Goal: Find specific page/section: Find specific page/section

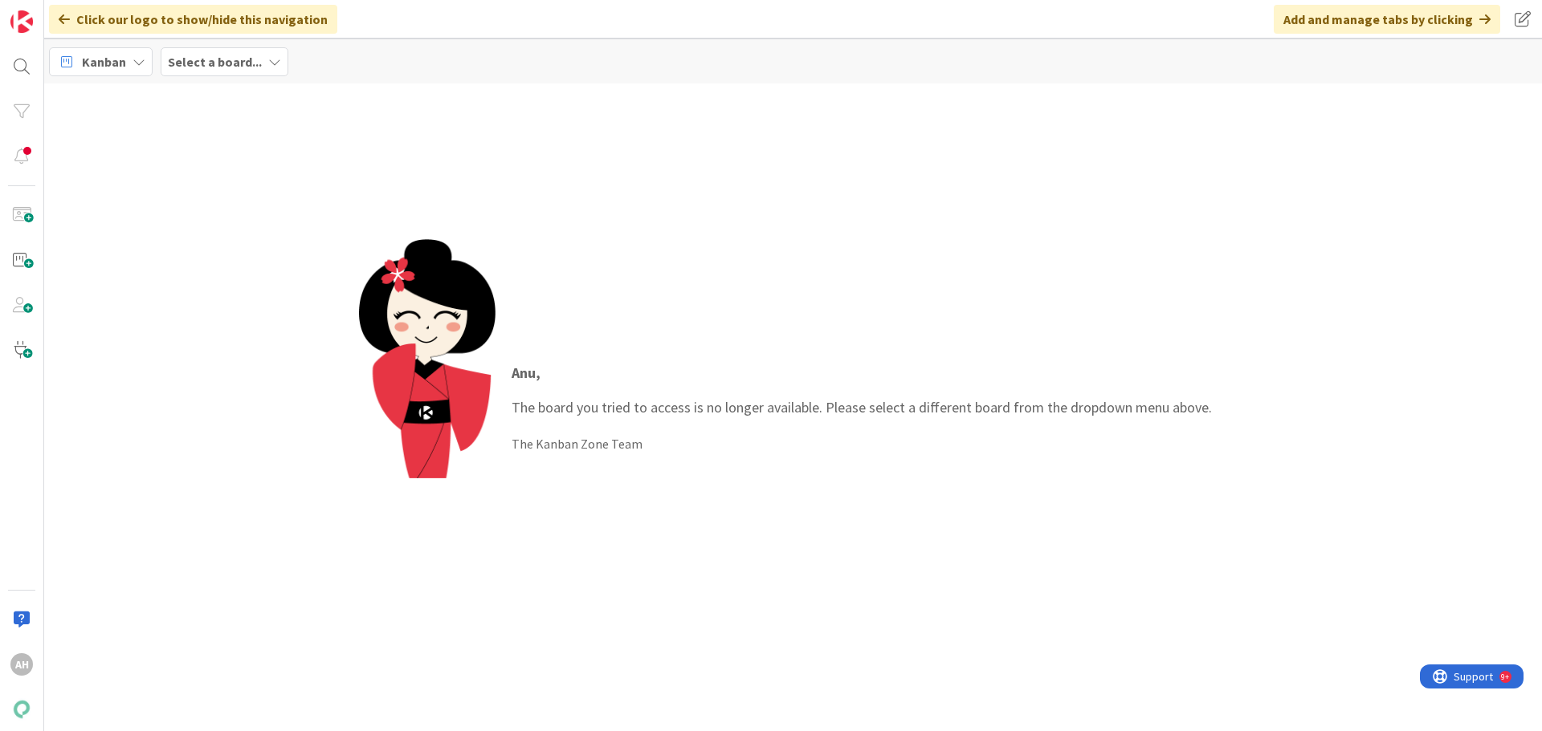
click at [233, 72] on div "Select a board..." at bounding box center [225, 61] width 128 height 29
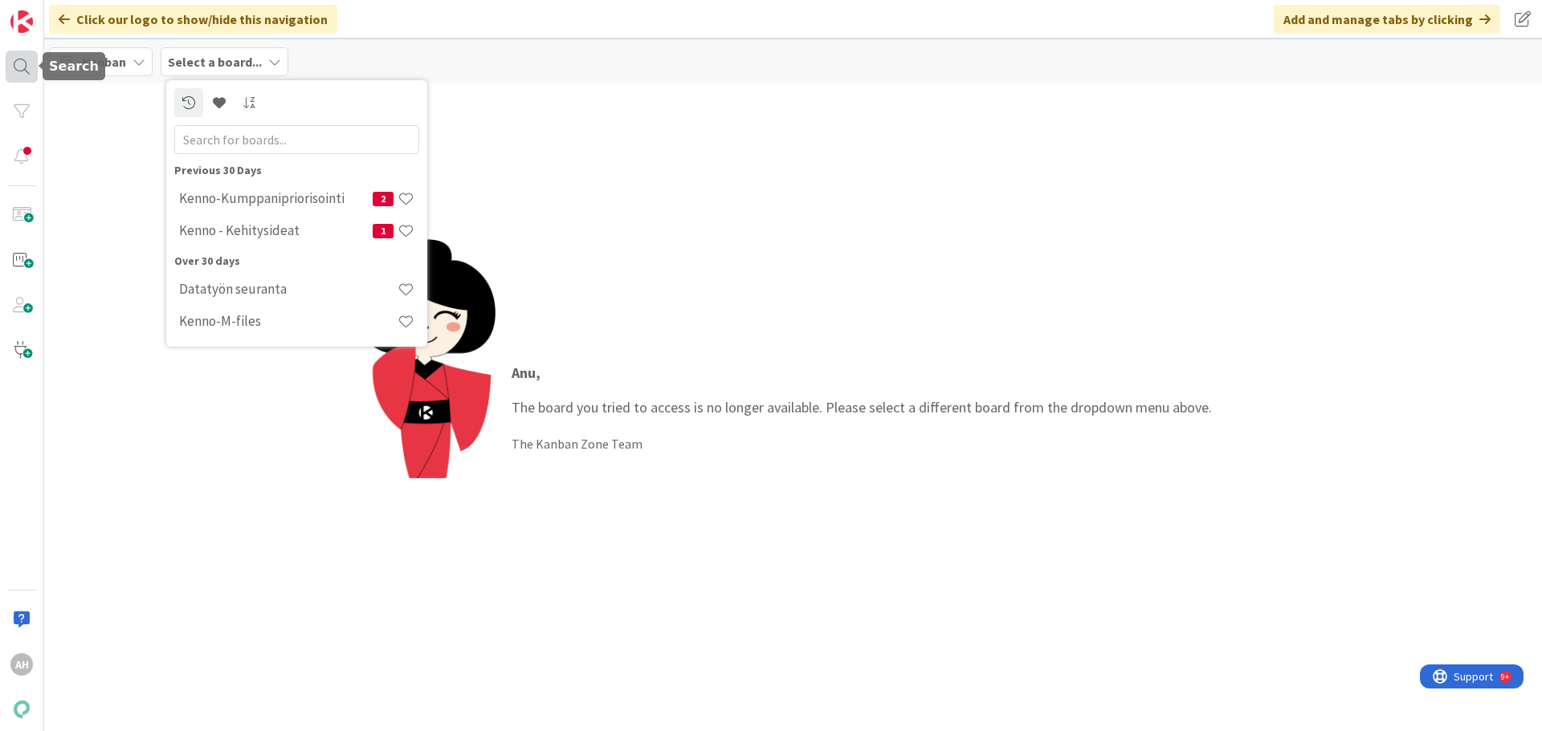
click at [19, 74] on div at bounding box center [22, 67] width 32 height 32
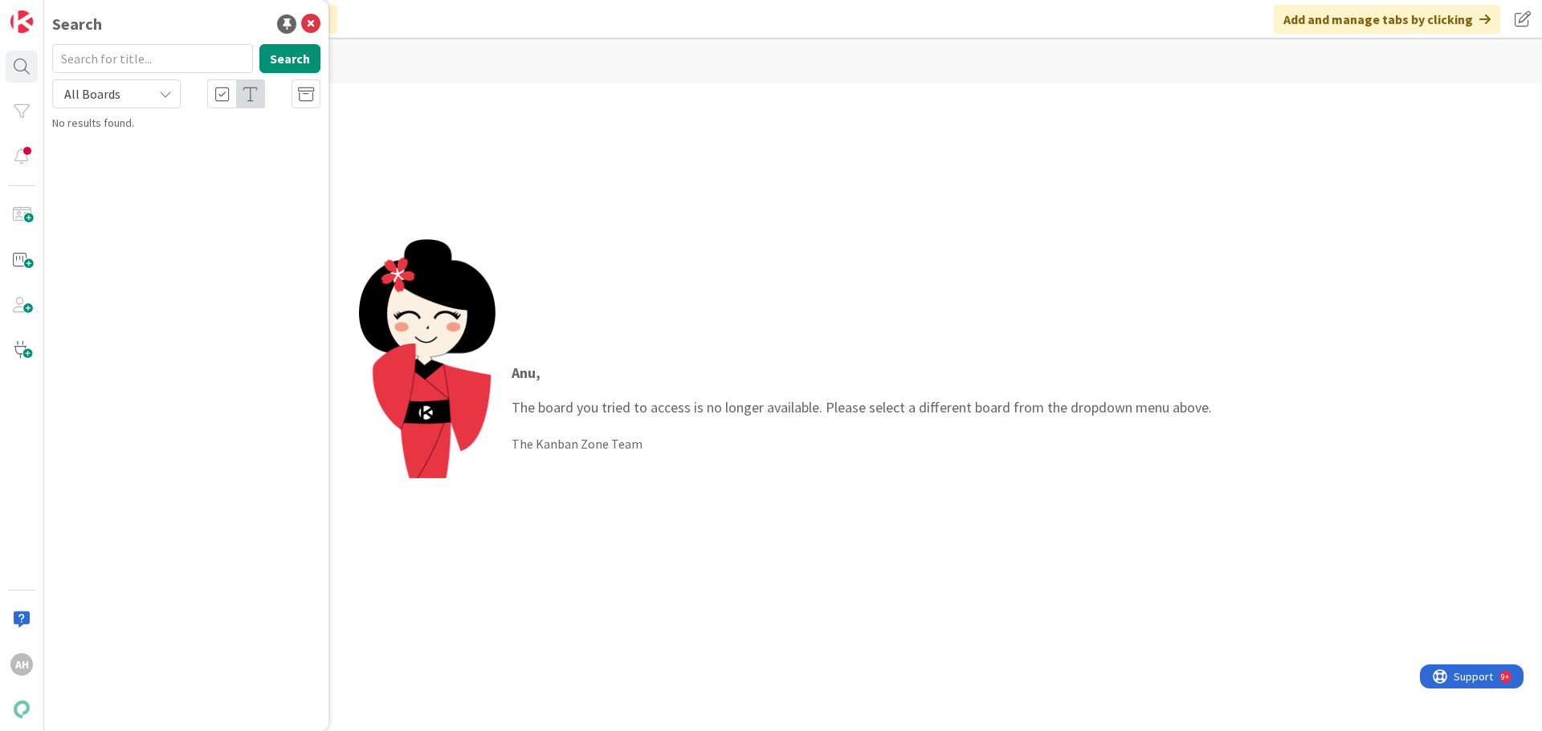
click at [164, 56] on input "text" at bounding box center [152, 58] width 201 height 29
type input "19860"
drag, startPoint x: 131, startPoint y: 51, endPoint x: 61, endPoint y: 51, distance: 69.9
click at [61, 51] on input "19860" at bounding box center [152, 58] width 201 height 29
click at [150, 85] on div "All Boards" at bounding box center [116, 93] width 128 height 29
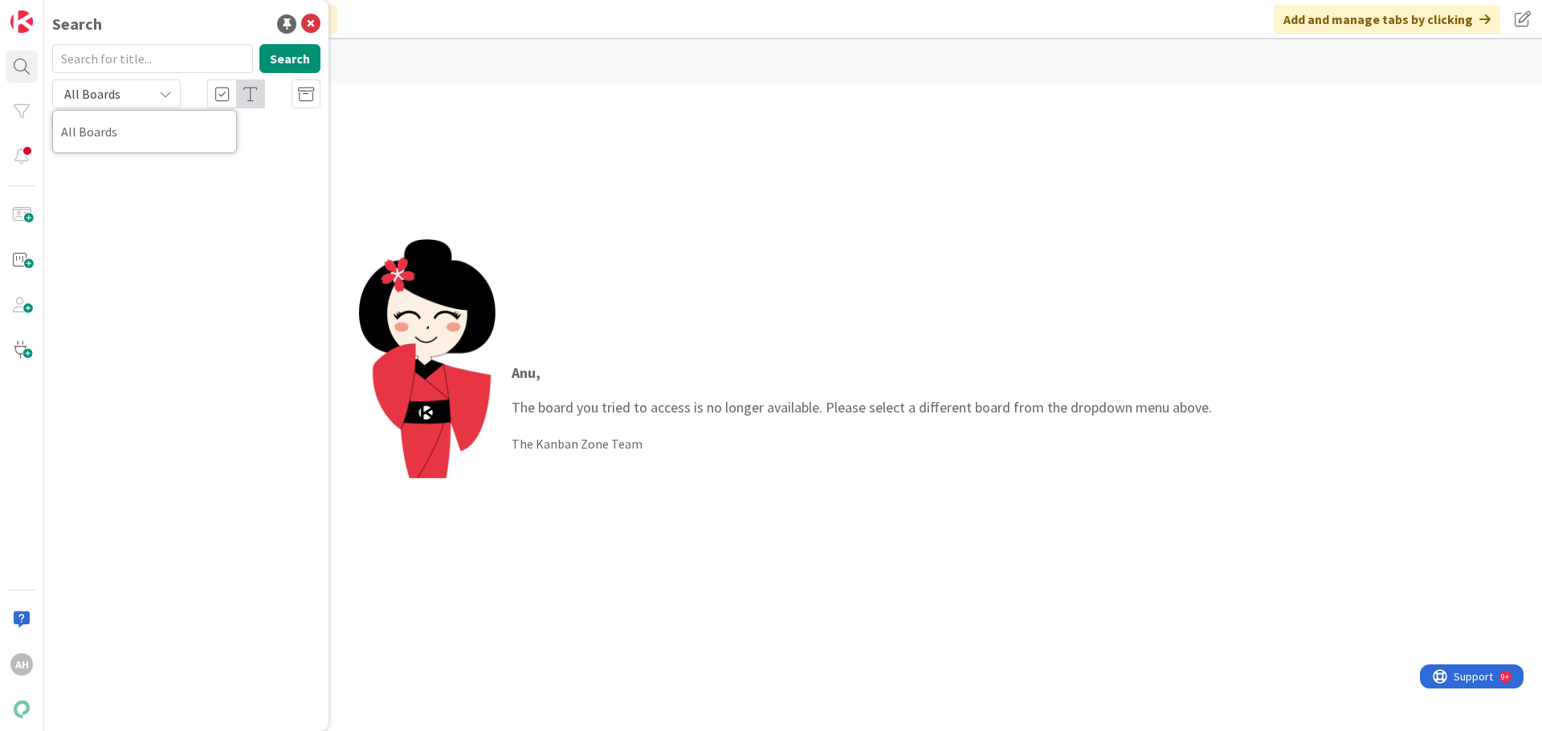
drag, startPoint x: 150, startPoint y: 85, endPoint x: 163, endPoint y: 97, distance: 17.6
click at [163, 97] on div "All Boards" at bounding box center [116, 93] width 128 height 29
click at [163, 97] on icon at bounding box center [165, 94] width 13 height 13
click at [120, 136] on span "All Boards" at bounding box center [144, 132] width 167 height 24
click at [310, 24] on icon at bounding box center [310, 23] width 19 height 19
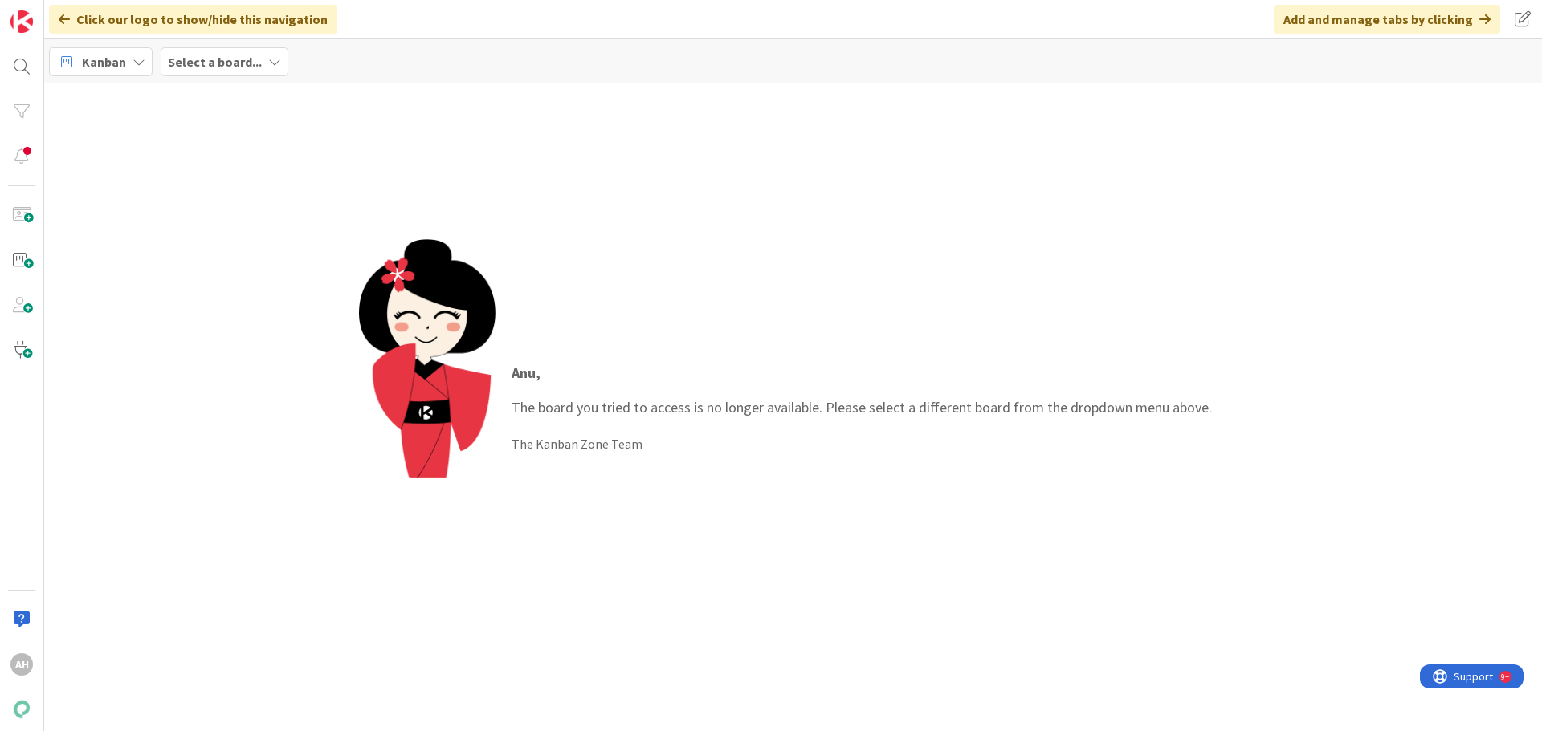
click at [275, 53] on div "Select a board..." at bounding box center [225, 61] width 128 height 29
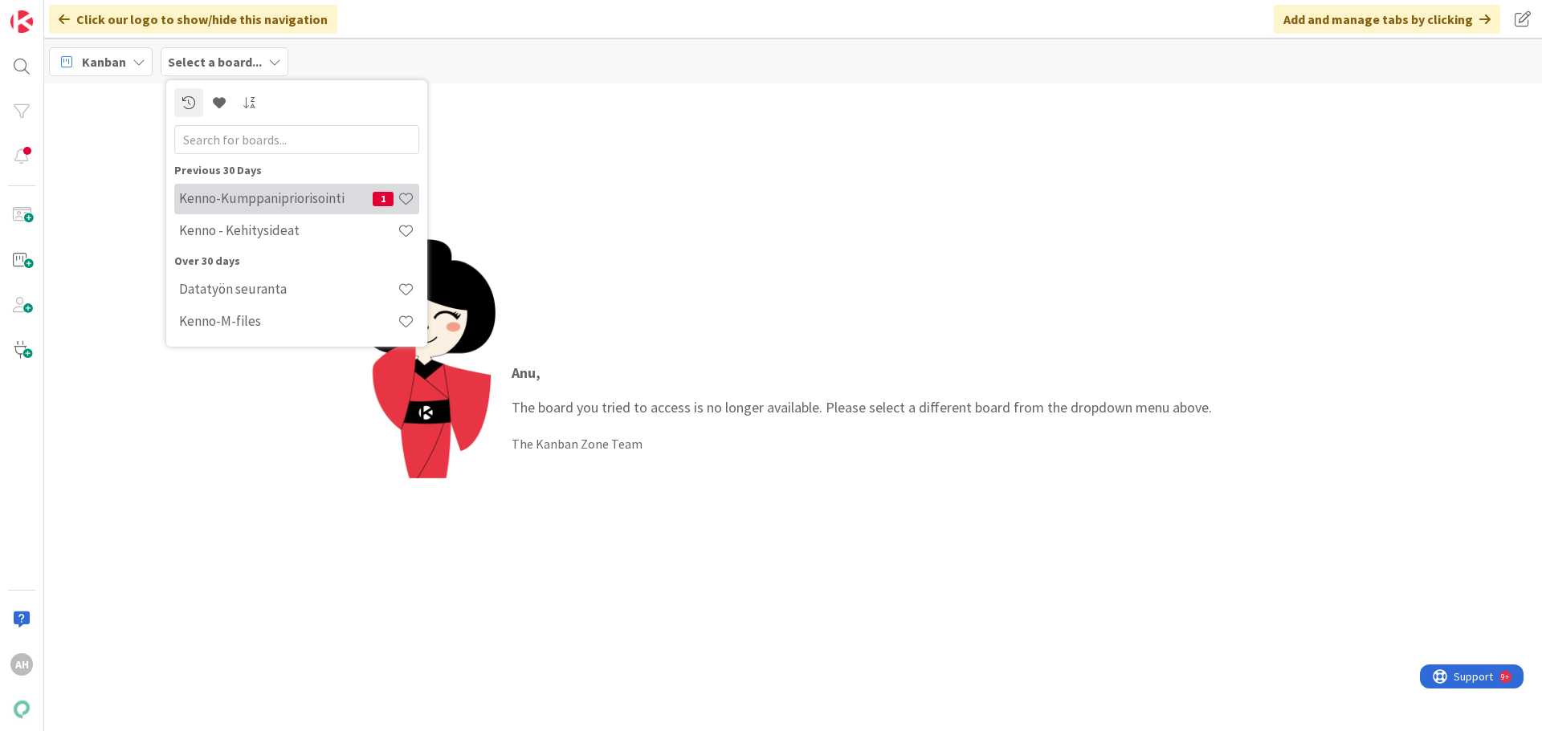
click at [288, 206] on h4 "Kenno-Kumppanipriorisointi" at bounding box center [276, 198] width 194 height 16
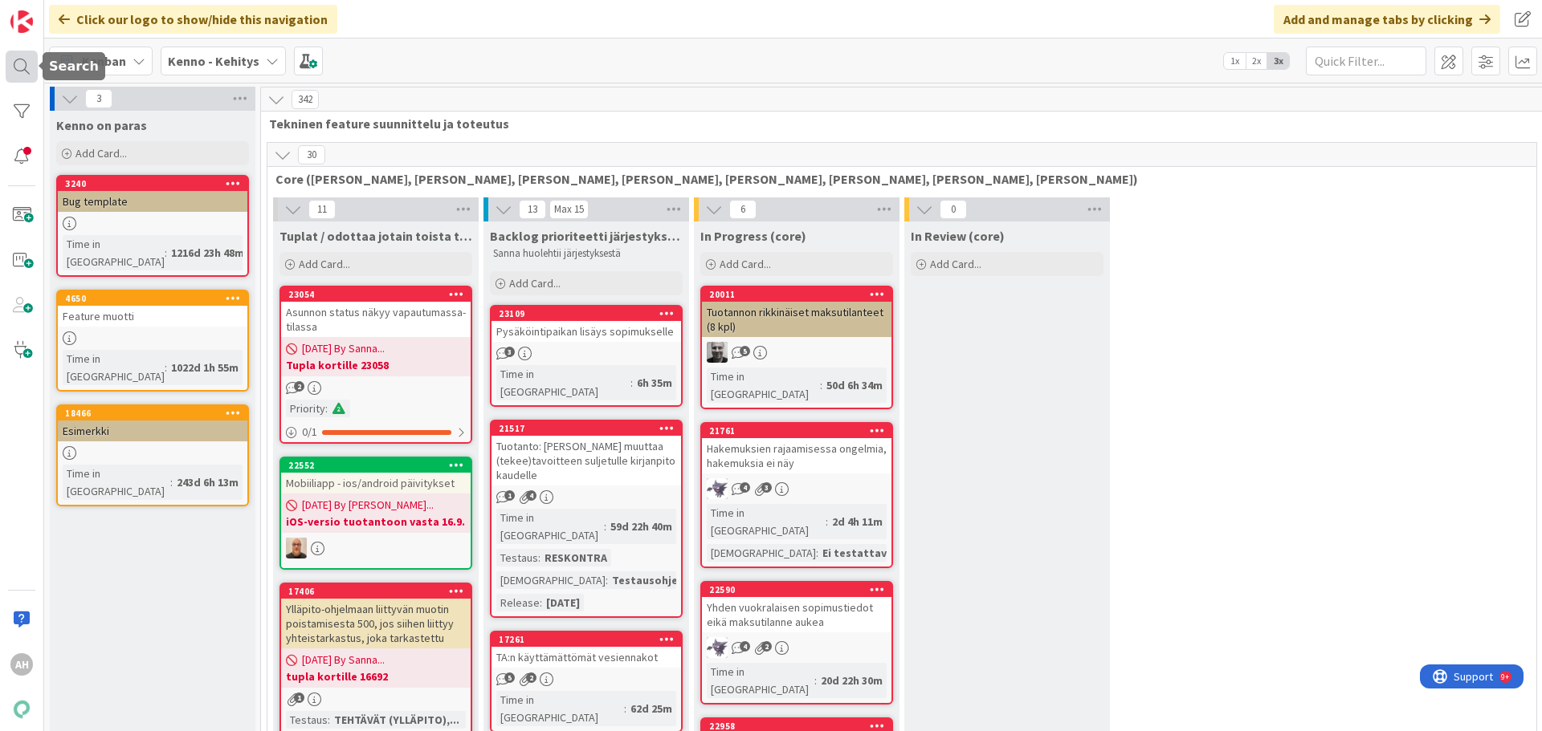
click at [13, 73] on div at bounding box center [22, 67] width 32 height 32
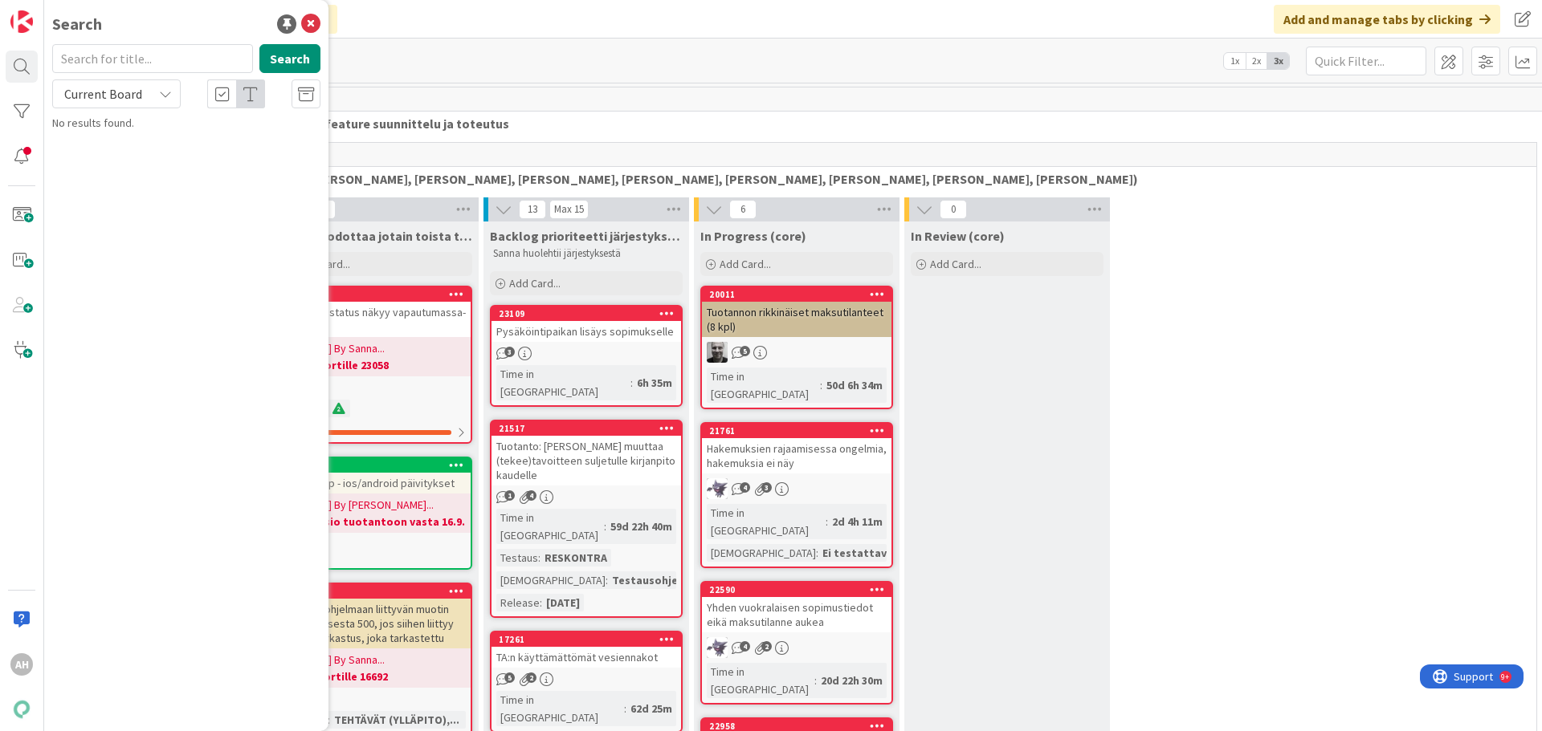
click at [200, 59] on input "text" at bounding box center [152, 58] width 201 height 29
type input "19860"
click at [158, 95] on div "Current Board" at bounding box center [116, 93] width 128 height 29
click at [133, 157] on span "All Boards" at bounding box center [144, 161] width 167 height 24
click at [304, 57] on button "Search" at bounding box center [289, 58] width 61 height 29
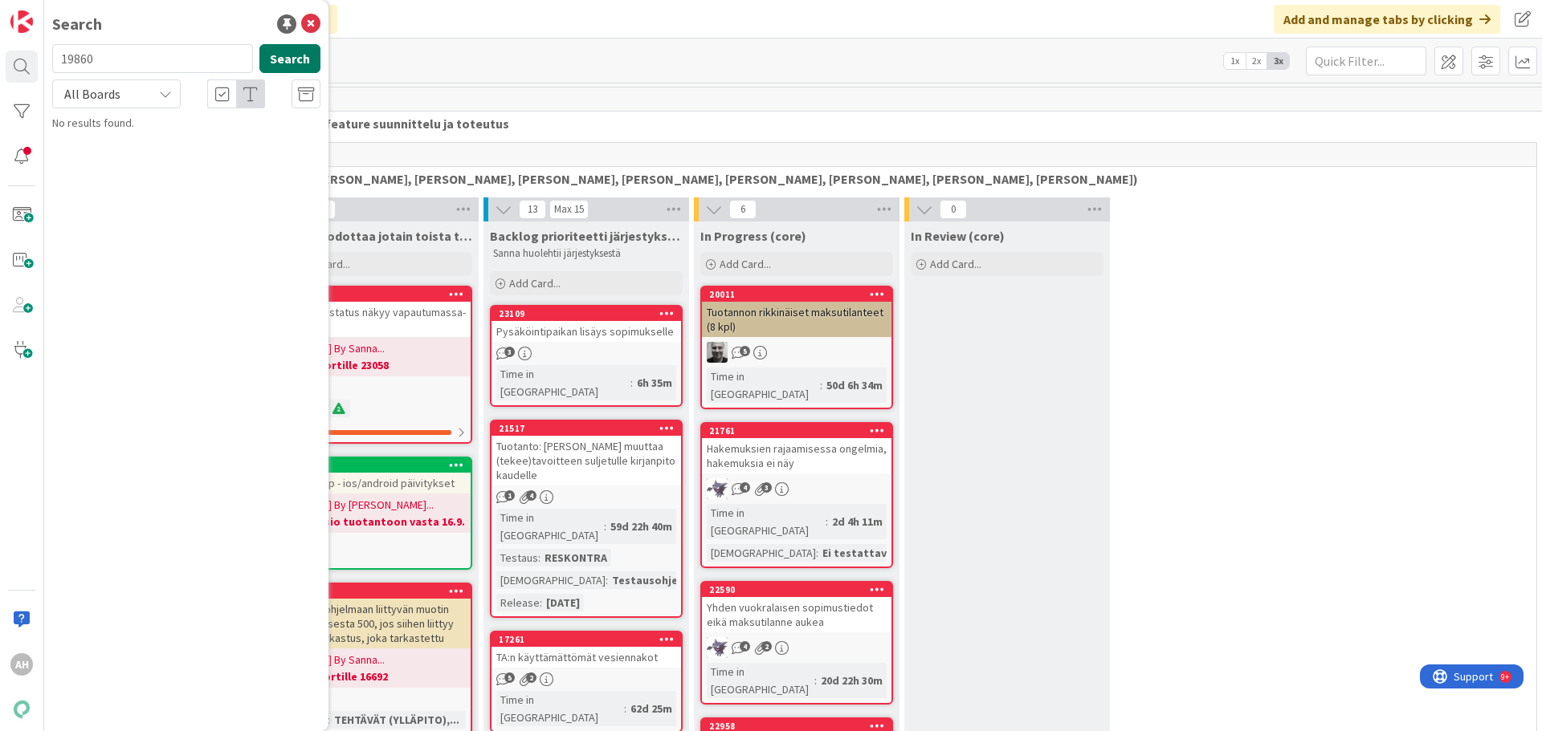
click at [304, 57] on button "Search" at bounding box center [289, 58] width 61 height 29
click at [308, 26] on icon at bounding box center [310, 23] width 19 height 19
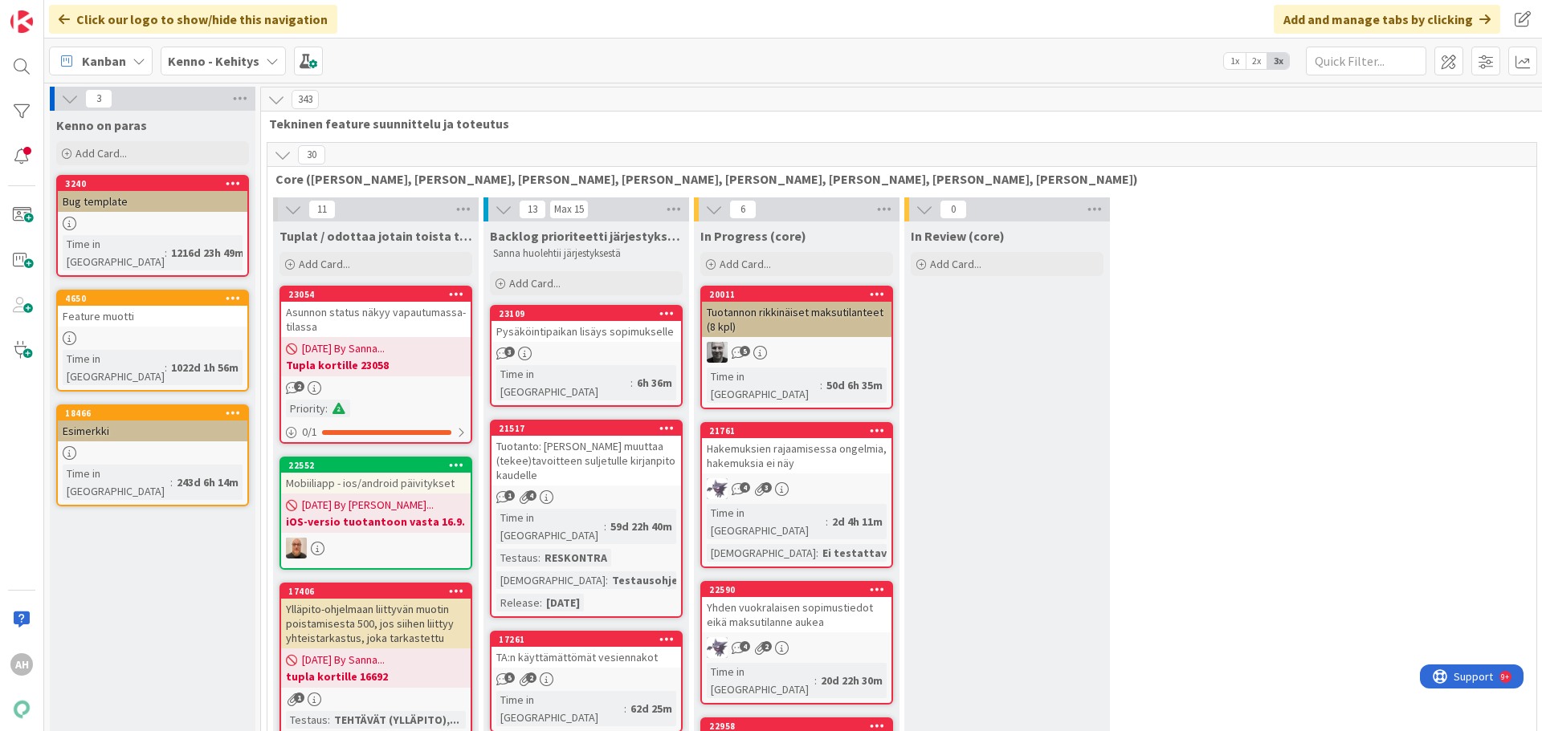
click at [17, 71] on div at bounding box center [22, 67] width 32 height 32
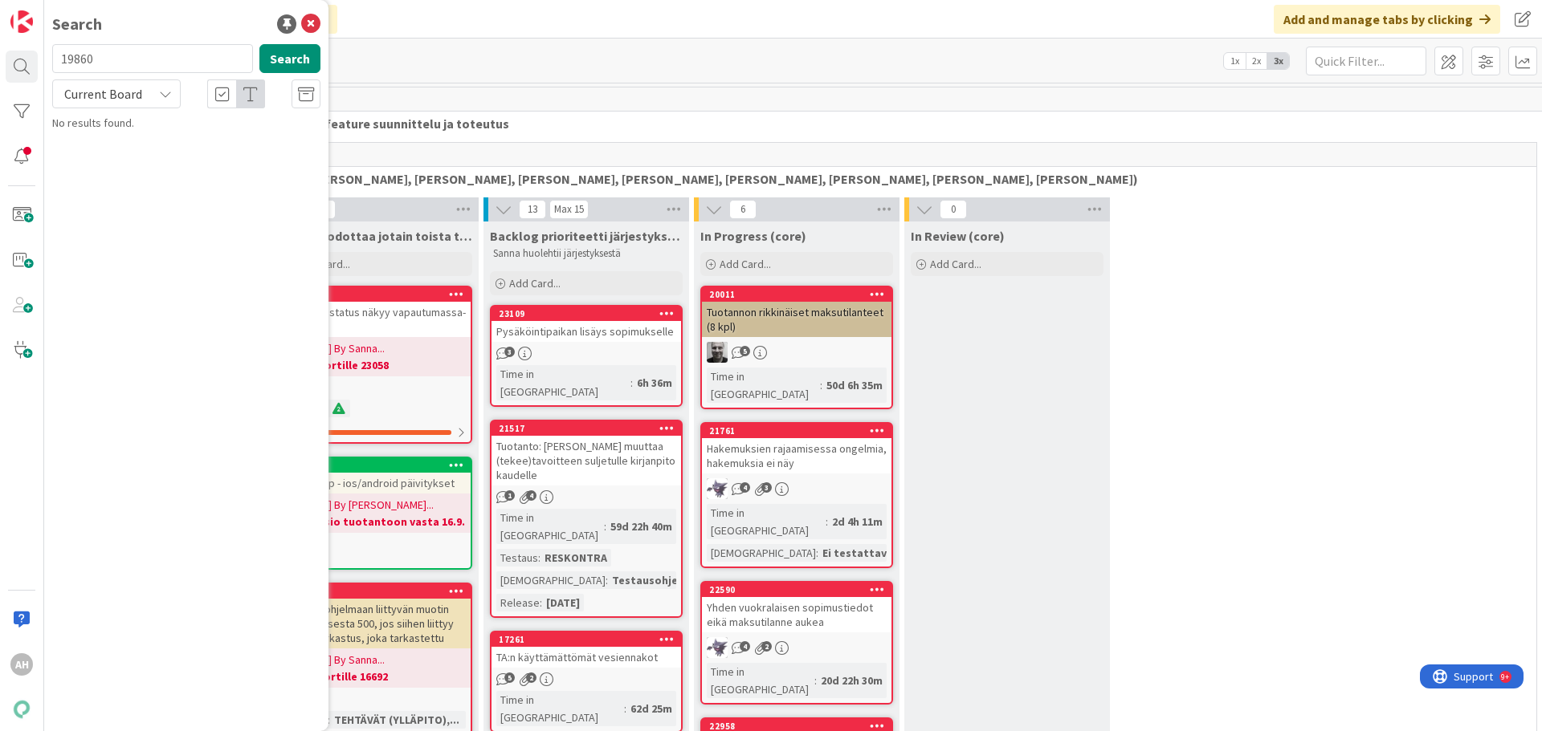
click at [169, 92] on icon at bounding box center [165, 94] width 13 height 13
click at [145, 155] on span "All Boards" at bounding box center [144, 161] width 167 height 24
click at [276, 63] on button "Search" at bounding box center [289, 58] width 61 height 29
drag, startPoint x: 122, startPoint y: 64, endPoint x: 0, endPoint y: 71, distance: 122.3
click at [0, 71] on div "AH Search 19860 Search All Boards Current Board All Boards No results found." at bounding box center [22, 365] width 44 height 731
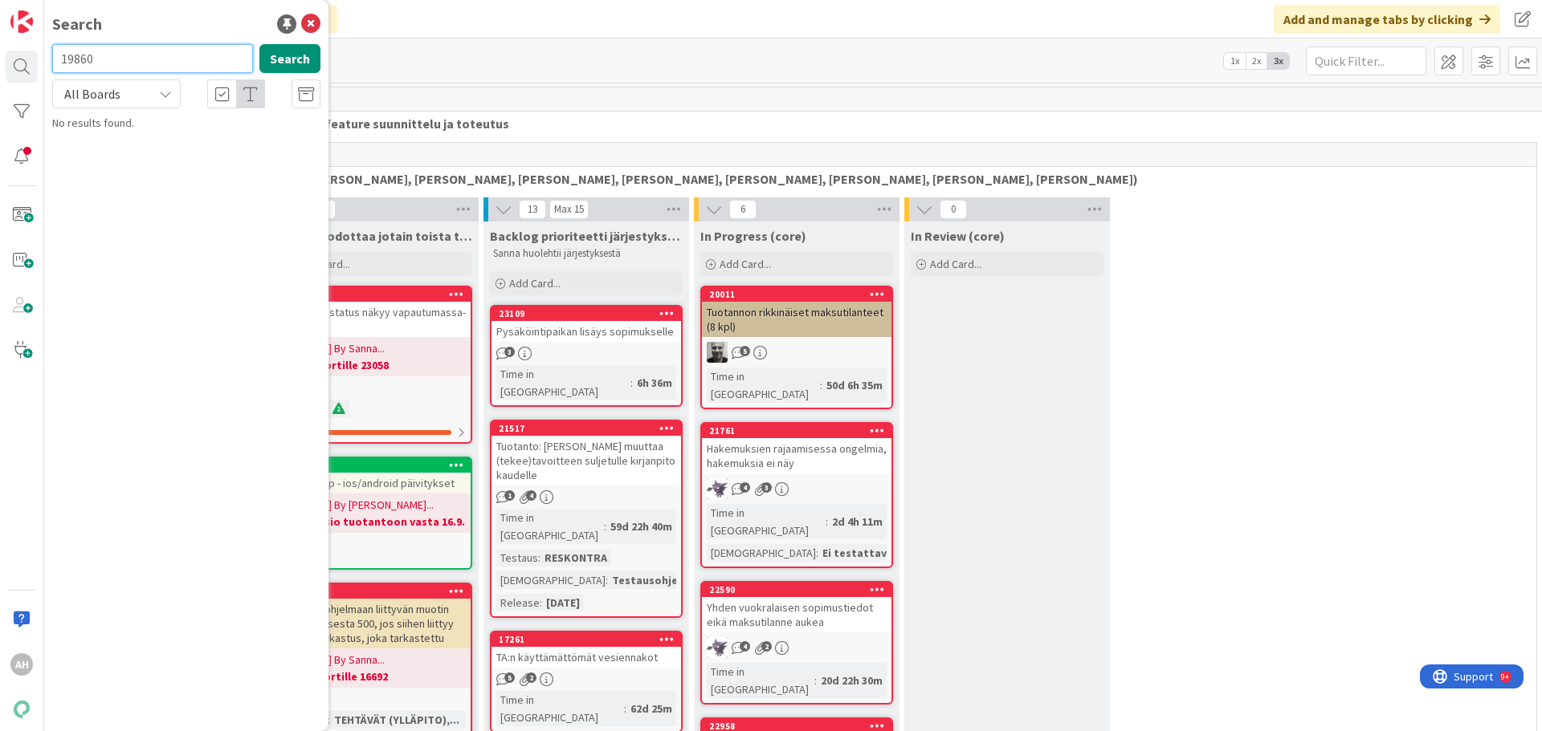
paste input "20416"
type input "20416"
click at [301, 58] on button "Search" at bounding box center [289, 58] width 61 height 29
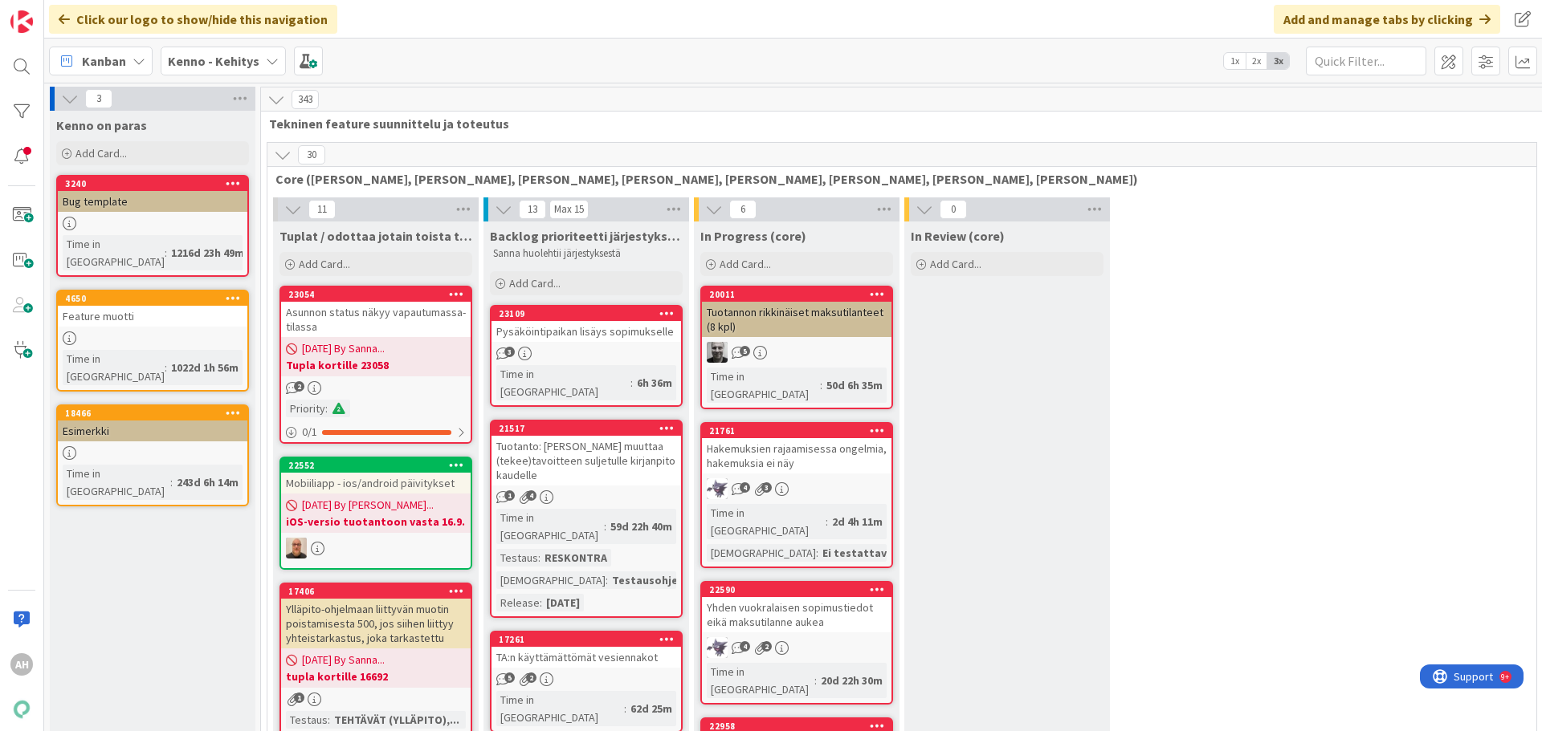
scroll to position [11793, 0]
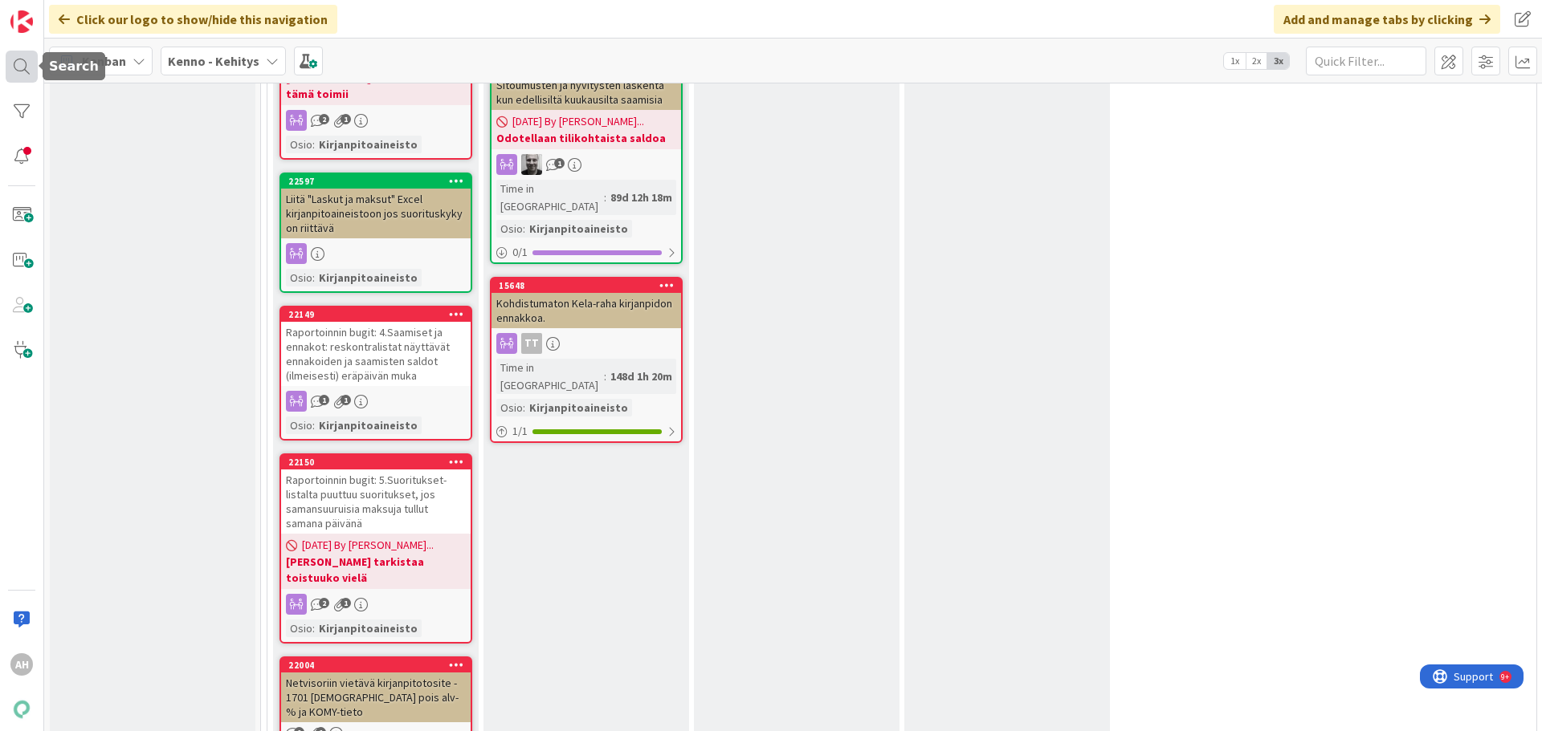
click at [24, 67] on div at bounding box center [22, 67] width 32 height 32
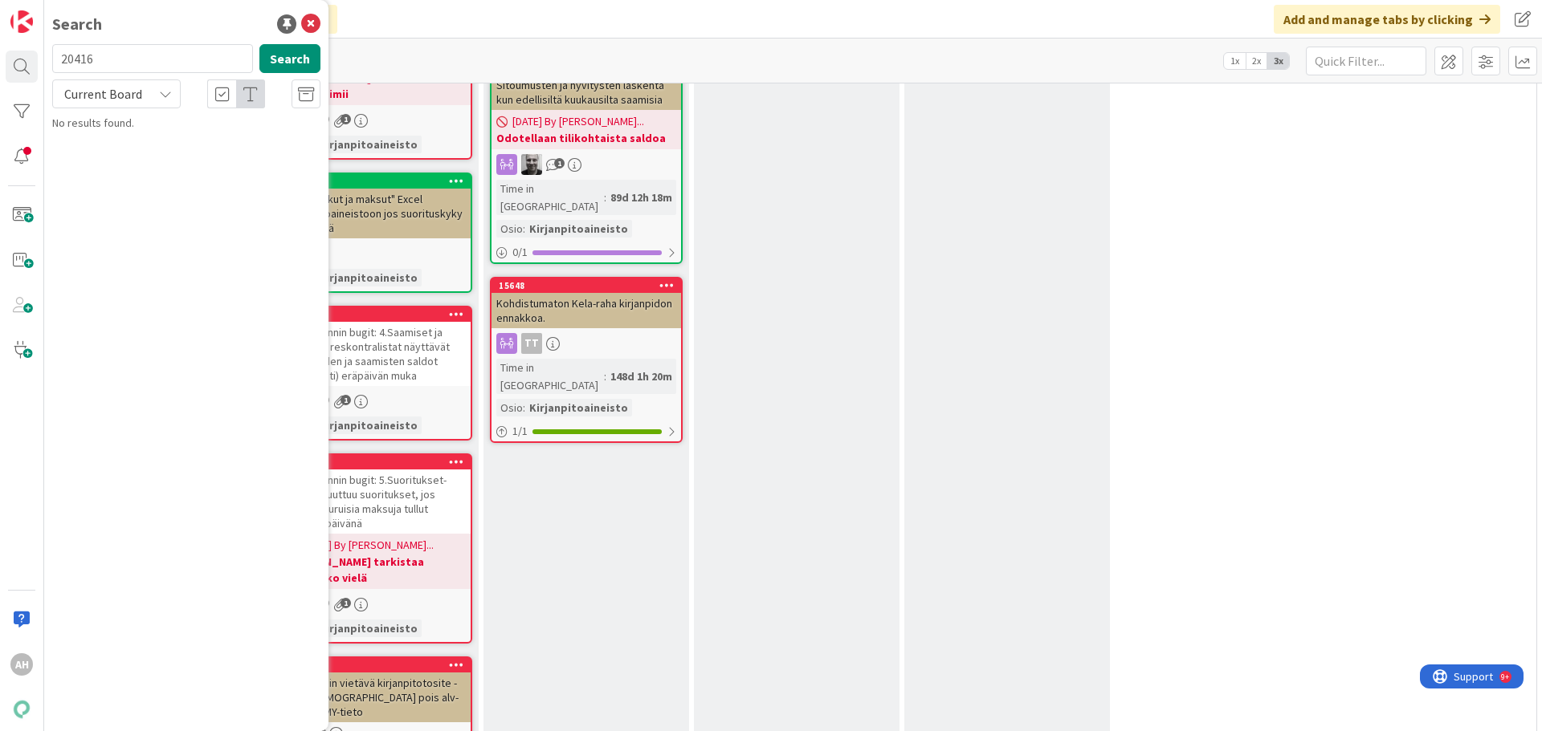
click at [124, 68] on input "20416" at bounding box center [152, 58] width 201 height 29
drag, startPoint x: 124, startPoint y: 68, endPoint x: 56, endPoint y: 53, distance: 69.1
click at [56, 53] on input "20416" at bounding box center [152, 58] width 201 height 29
type input "20417"
click at [294, 57] on button "Search" at bounding box center [289, 58] width 61 height 29
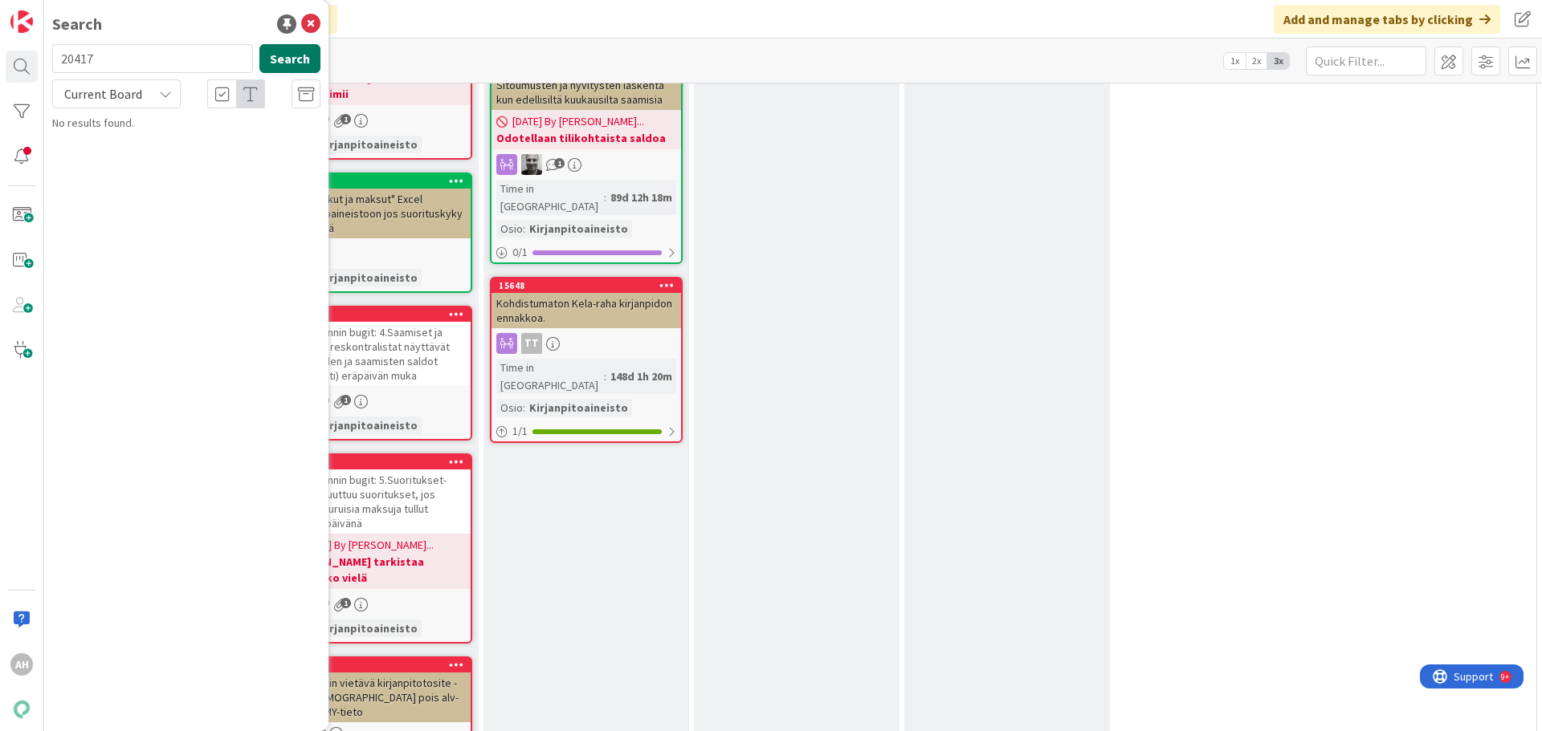
click at [294, 57] on button "Search" at bounding box center [289, 58] width 61 height 29
click at [169, 100] on div "Current Board" at bounding box center [116, 93] width 128 height 29
click at [140, 166] on span "All Boards" at bounding box center [144, 161] width 167 height 24
click at [283, 61] on button "Search" at bounding box center [289, 58] width 61 height 29
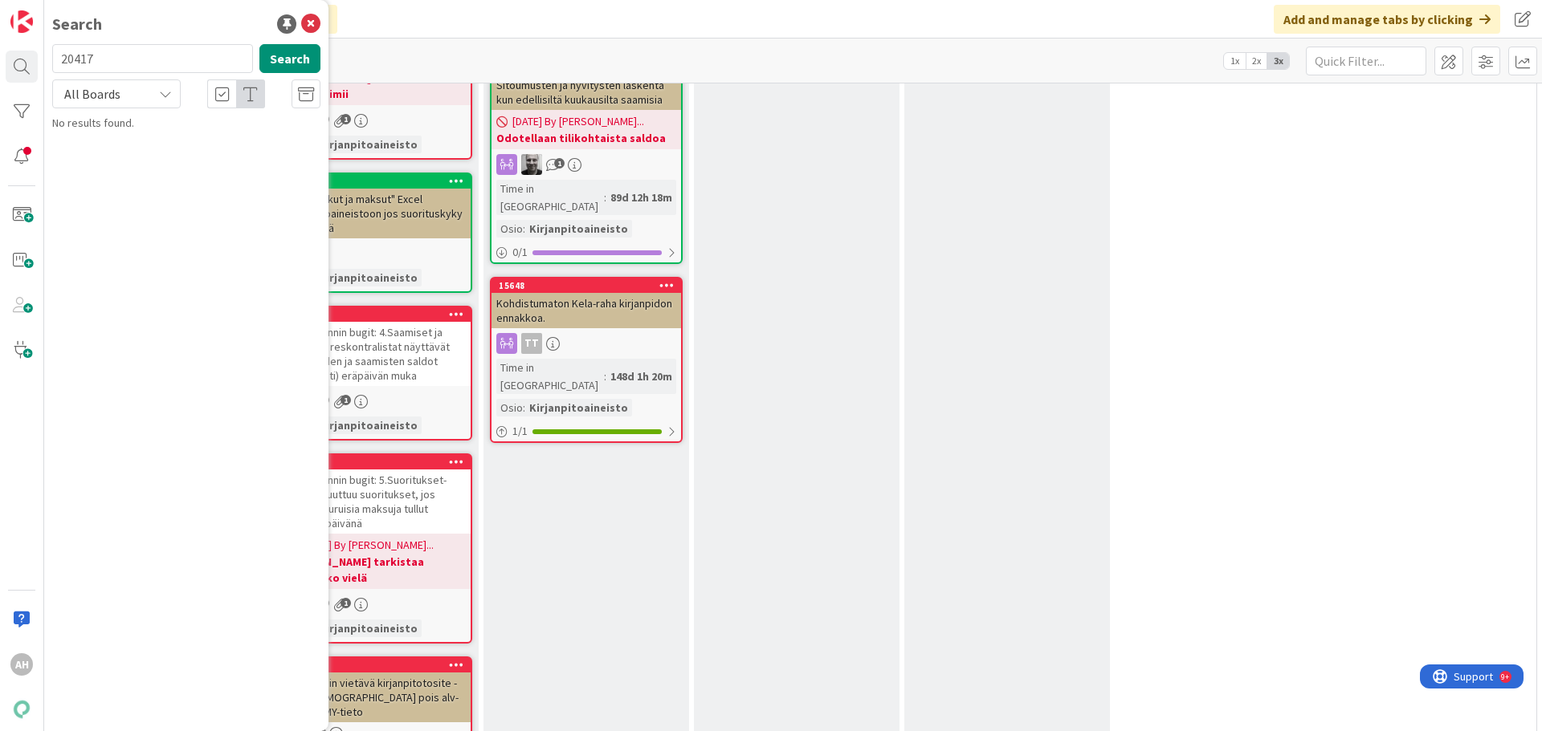
click at [1398, 174] on div "13 Odottaa läpikäyntiä (kipi) Add Card... 23117 Kuun aikana enemmän hyvityksiä …" at bounding box center [902, 390] width 1262 height 1642
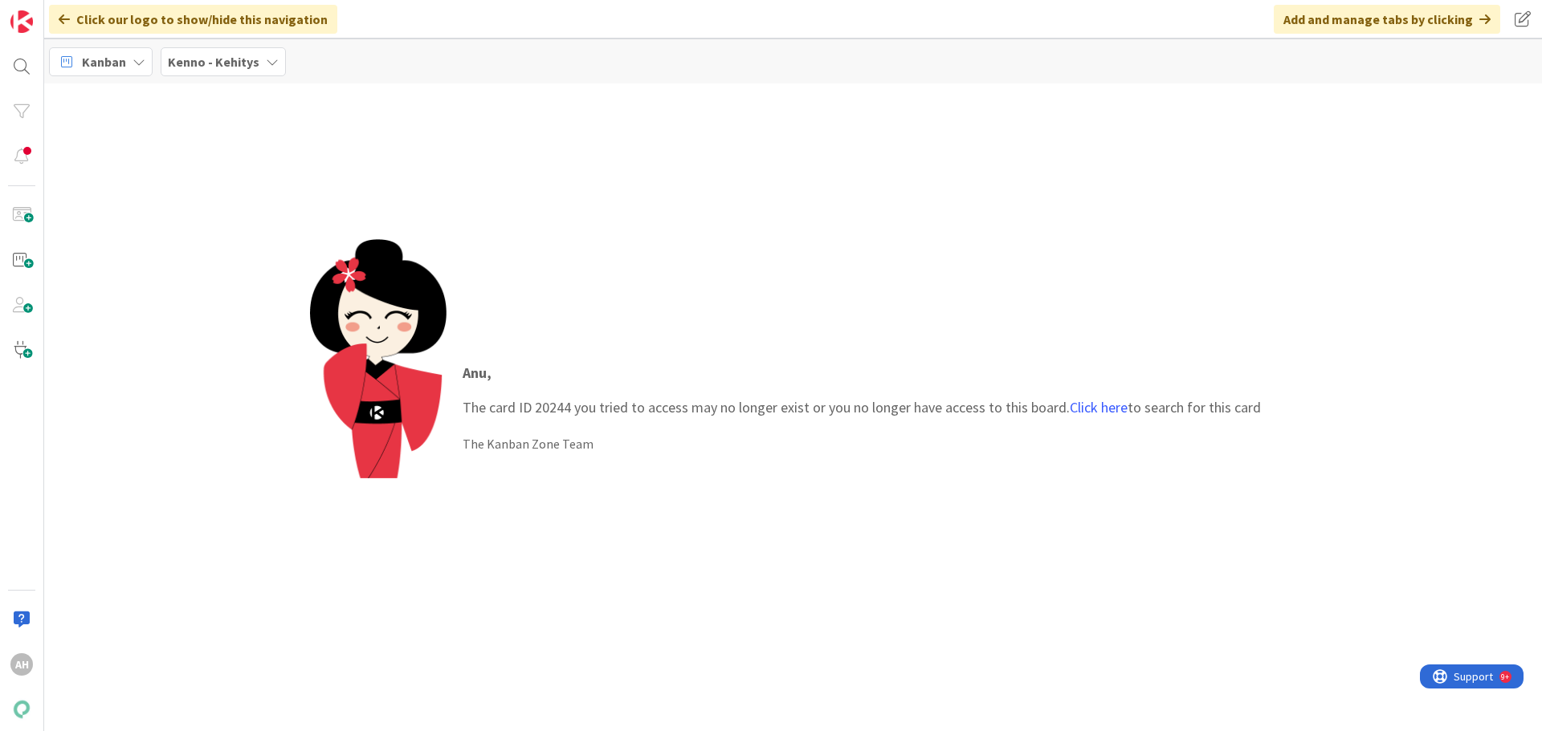
click at [133, 73] on div "Kanban" at bounding box center [101, 61] width 104 height 29
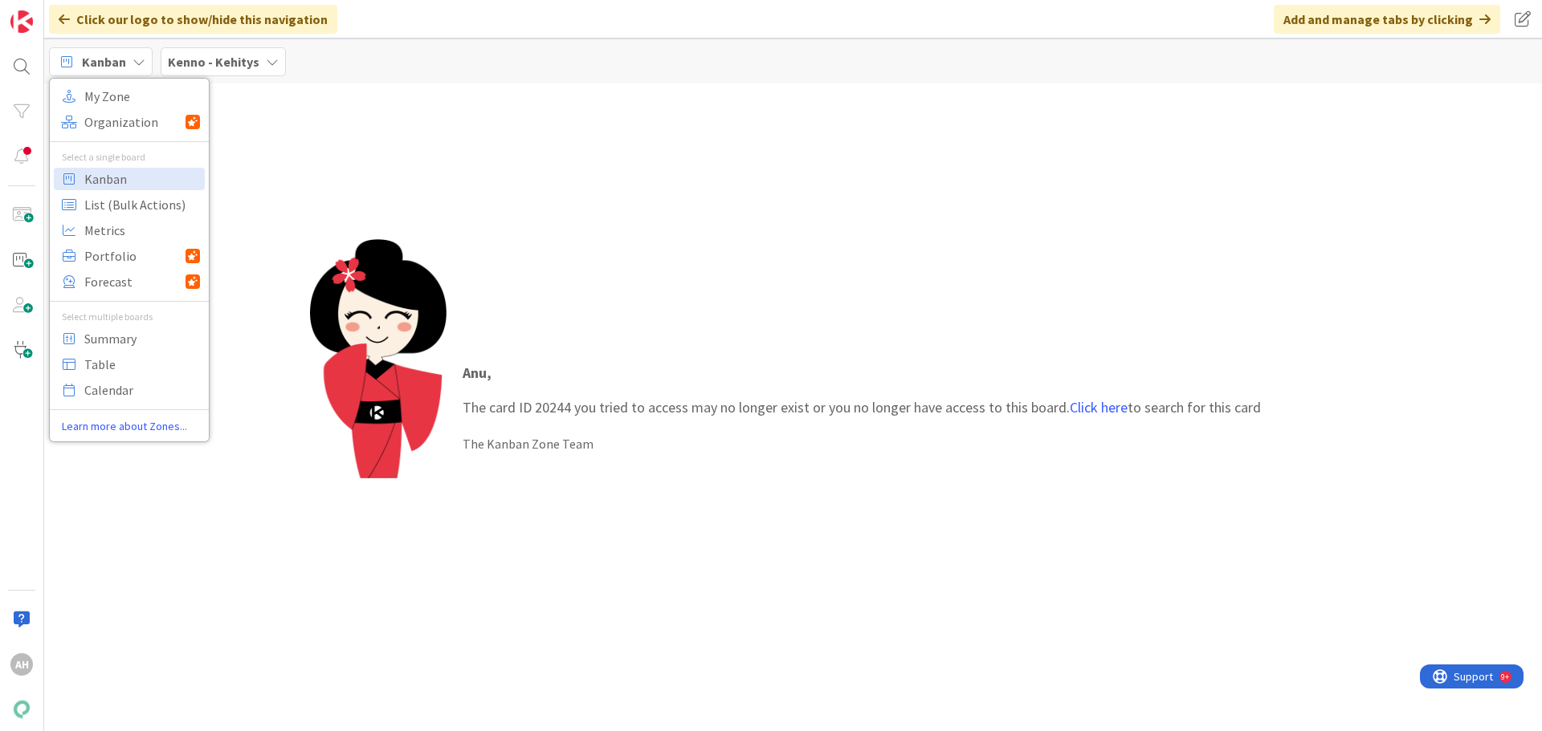
drag, startPoint x: 133, startPoint y: 73, endPoint x: 128, endPoint y: 66, distance: 8.7
click at [128, 66] on div "Kanban" at bounding box center [101, 61] width 104 height 29
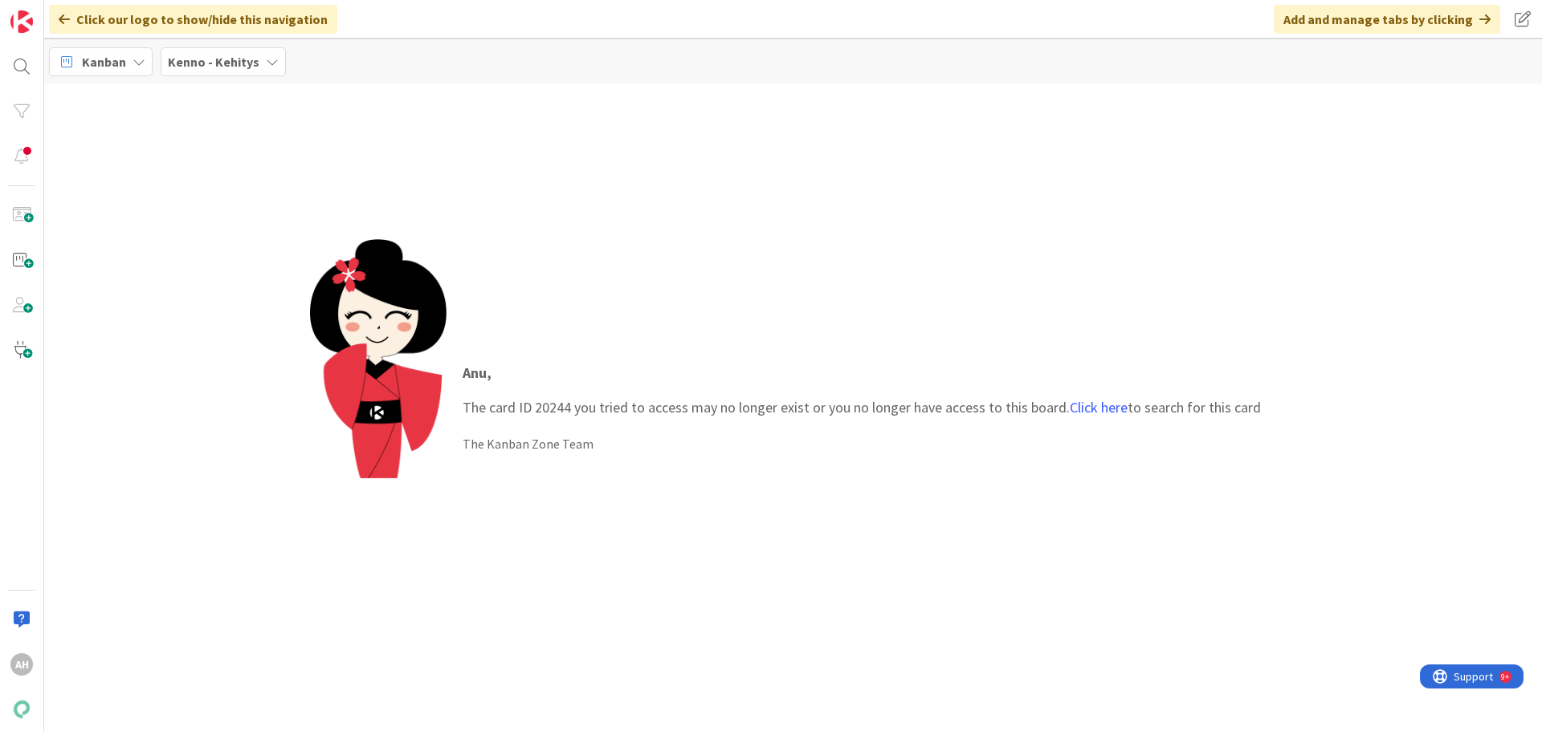
click at [128, 66] on div "Kanban" at bounding box center [101, 61] width 104 height 29
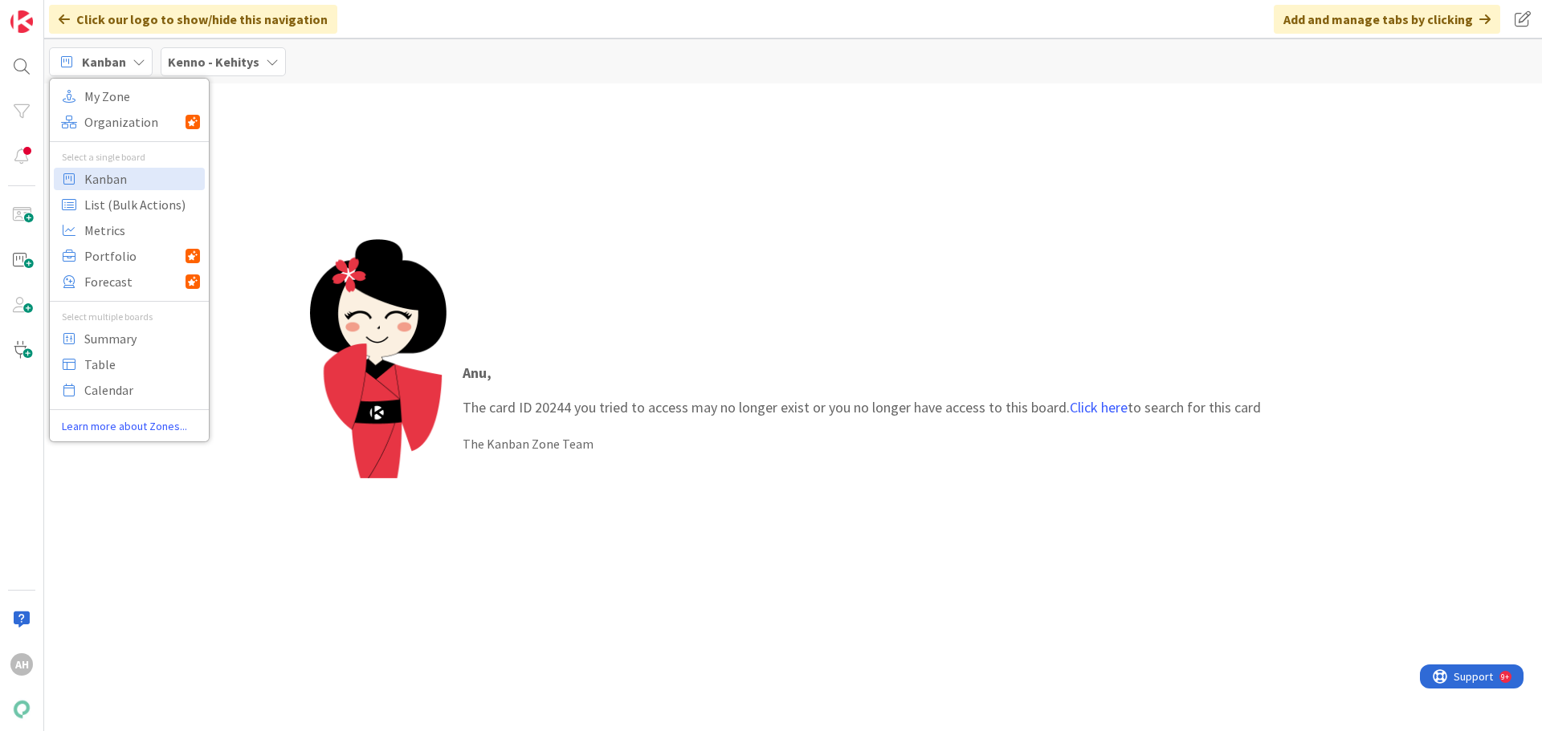
click at [128, 66] on div "Kanban" at bounding box center [101, 61] width 104 height 29
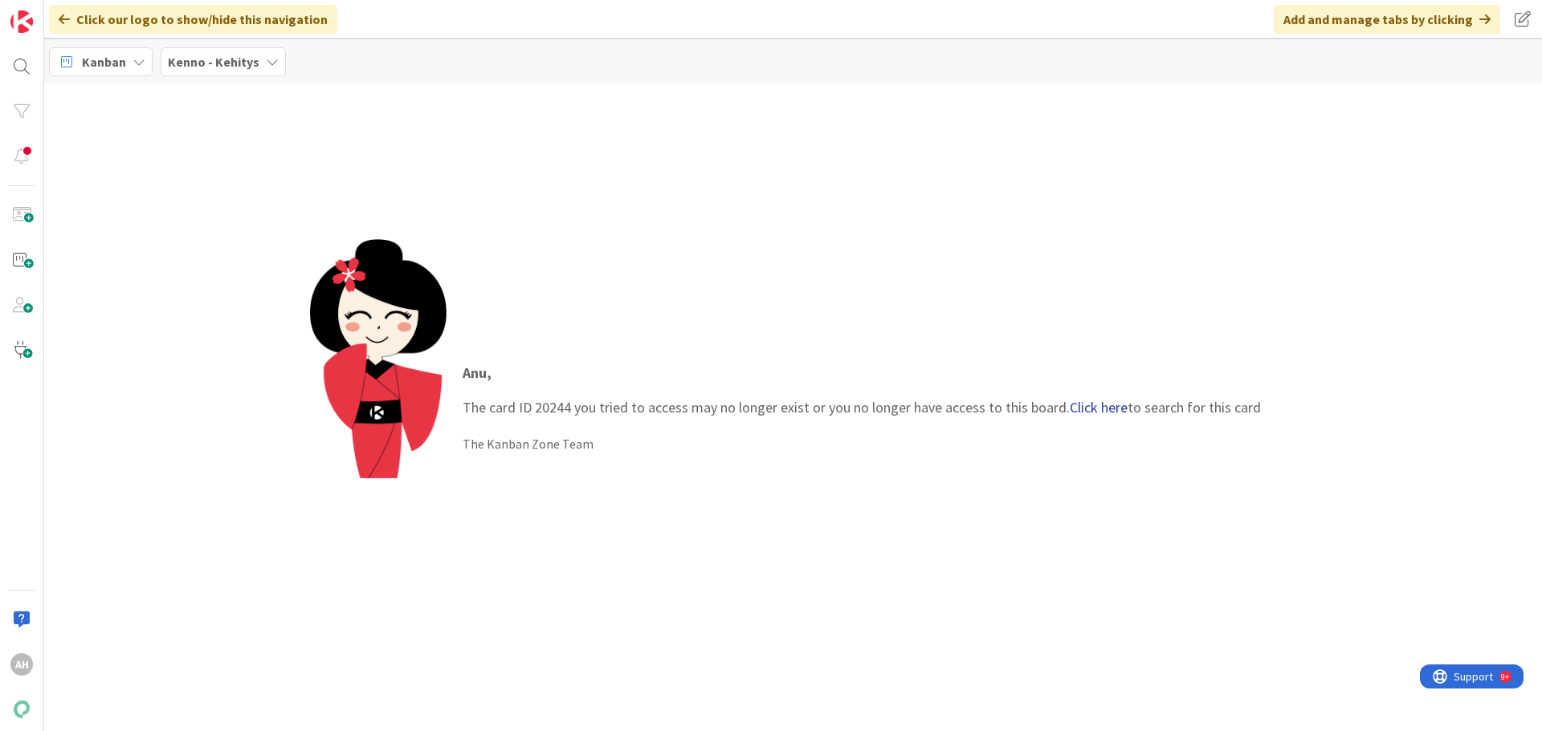
click at [1088, 409] on link "Click here" at bounding box center [1099, 407] width 58 height 18
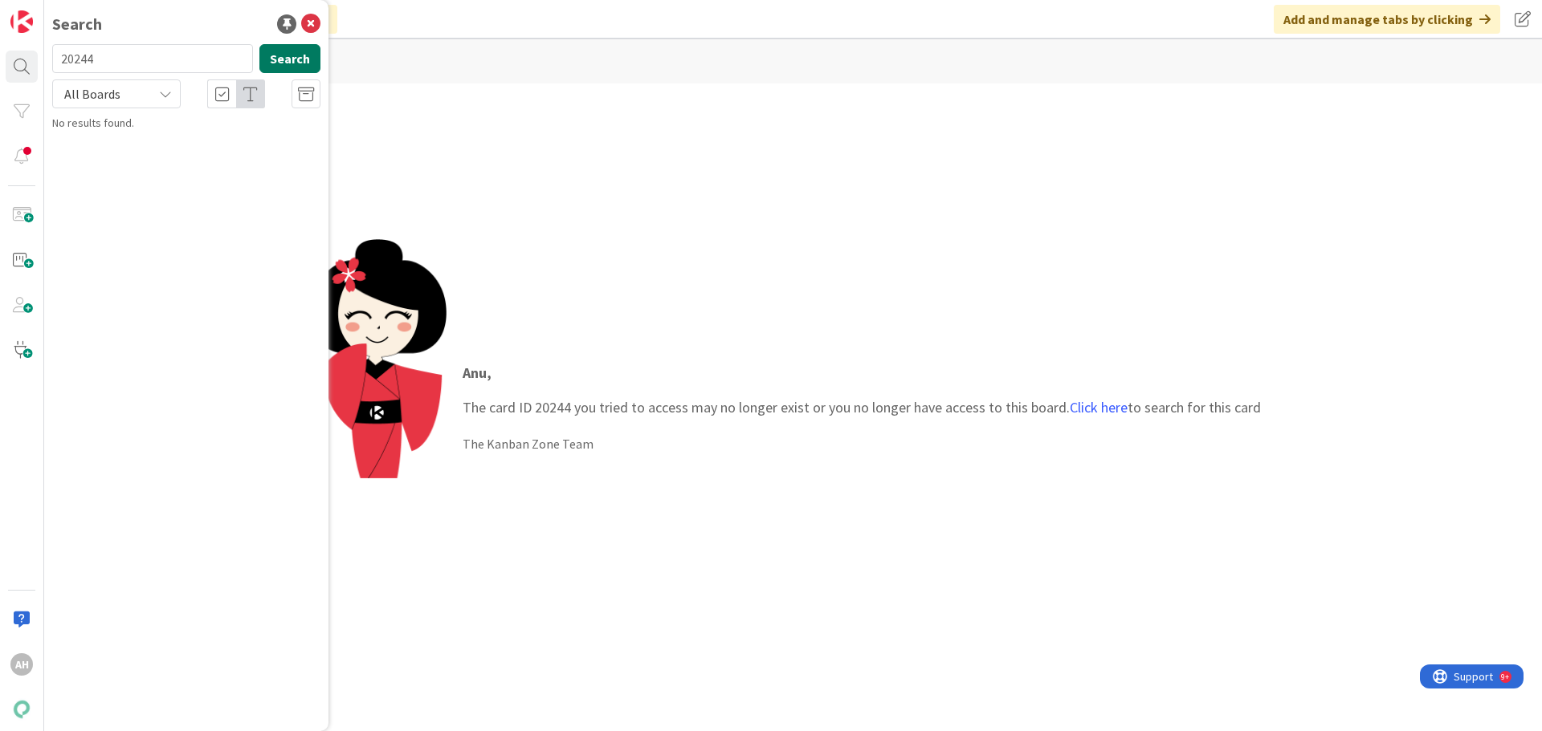
click at [276, 55] on button "Search" at bounding box center [289, 58] width 61 height 29
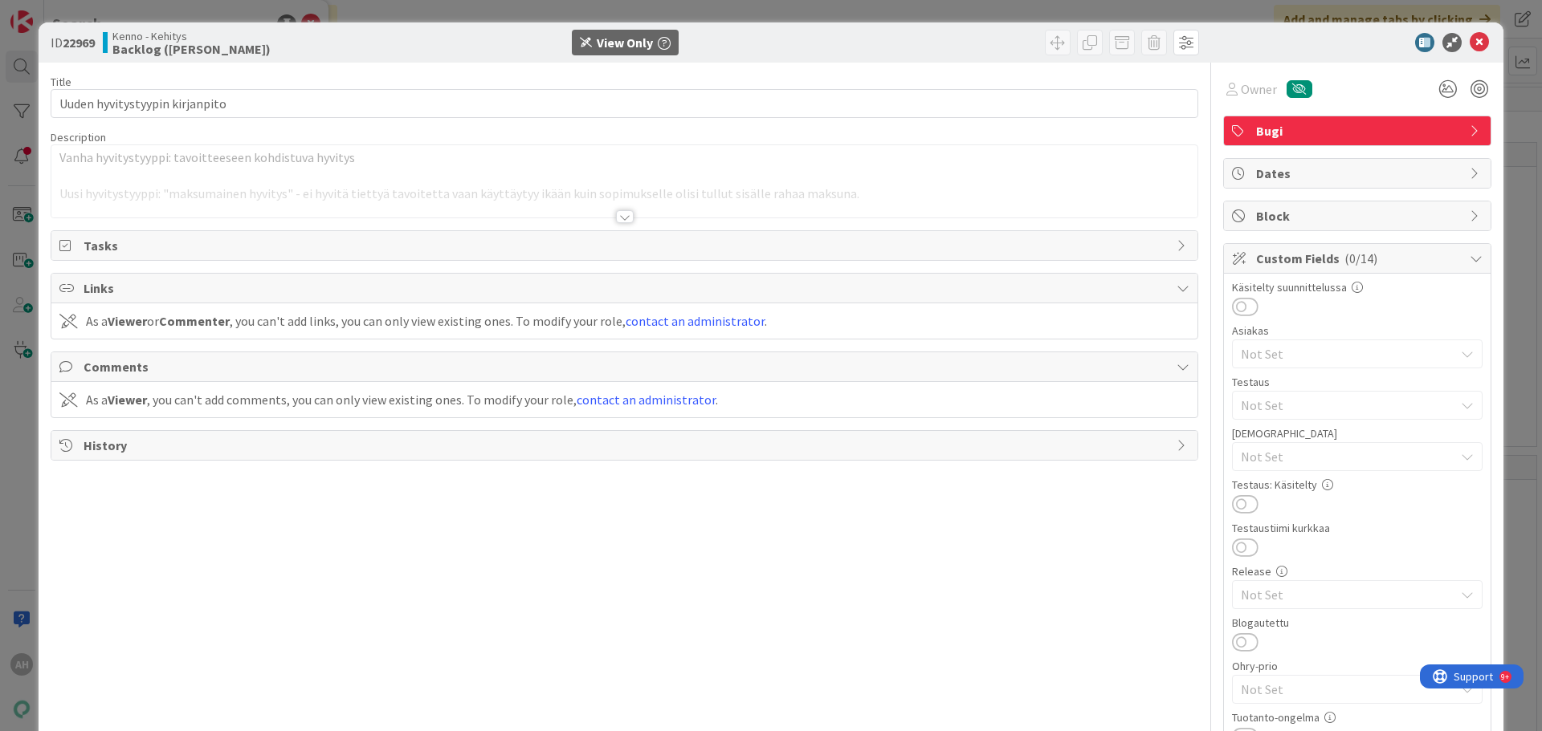
click at [616, 218] on div at bounding box center [625, 216] width 18 height 13
